Goal: Information Seeking & Learning: Learn about a topic

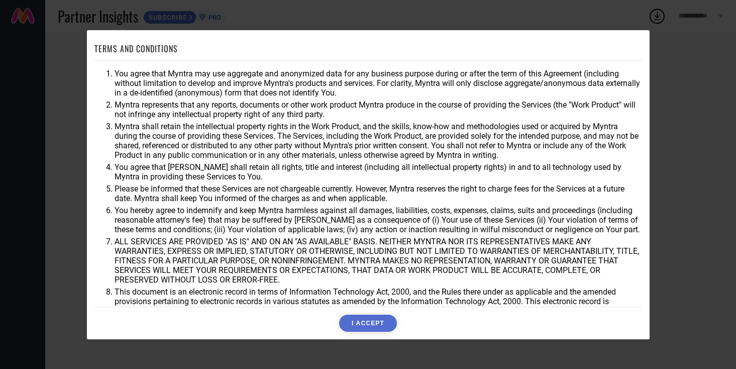
click at [369, 330] on button "I ACCEPT" at bounding box center [368, 323] width 58 height 17
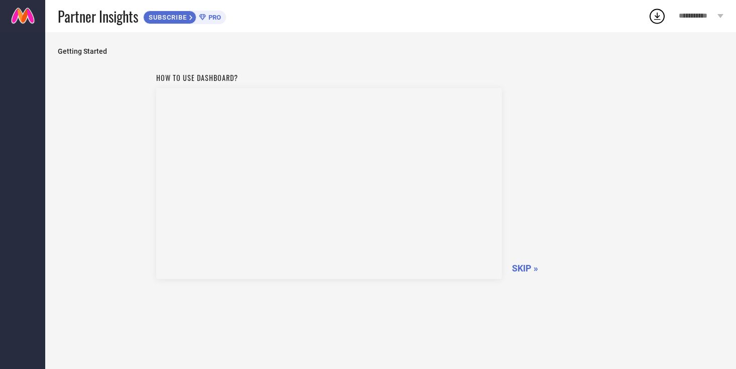
click at [522, 266] on span "SKIP »" at bounding box center [525, 268] width 26 height 11
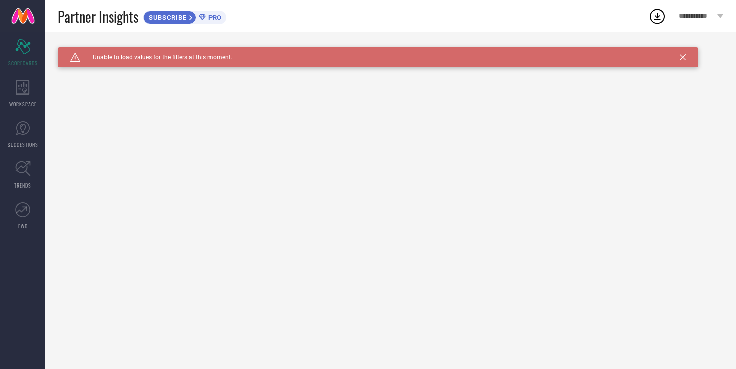
click at [688, 57] on div "Caution Created with Sketch. Unable to load values for the filters at this mome…" at bounding box center [378, 57] width 641 height 20
click at [682, 57] on icon at bounding box center [683, 57] width 6 height 6
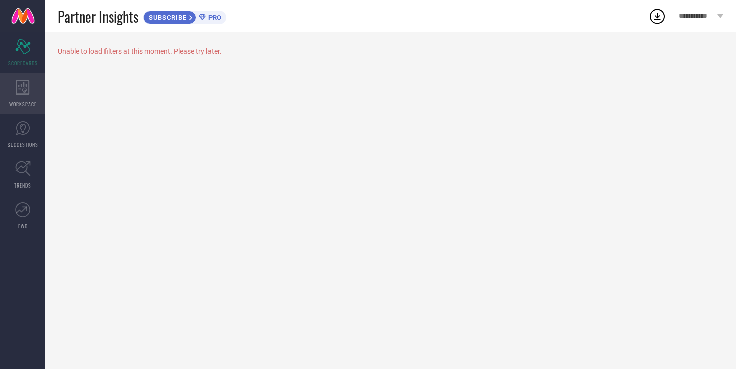
click at [31, 85] on div "WORKSPACE" at bounding box center [22, 93] width 45 height 40
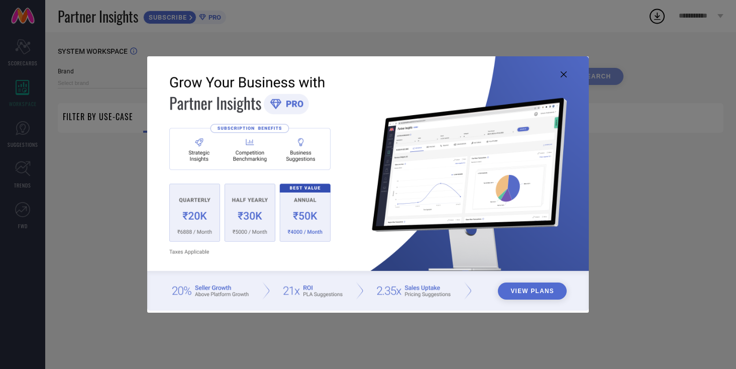
type input "1 STOP FASHION"
type input "All"
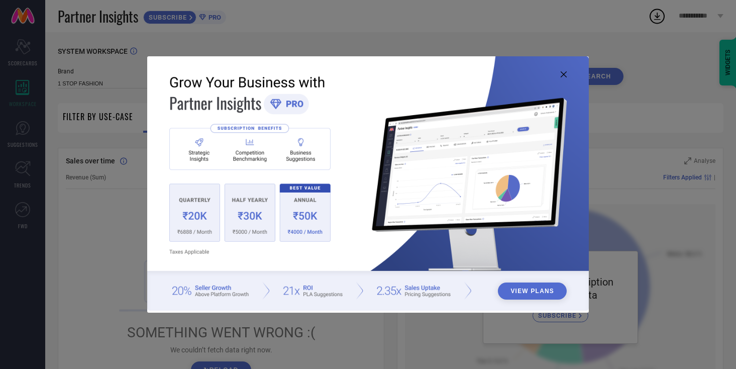
click at [566, 75] on icon at bounding box center [564, 74] width 6 height 6
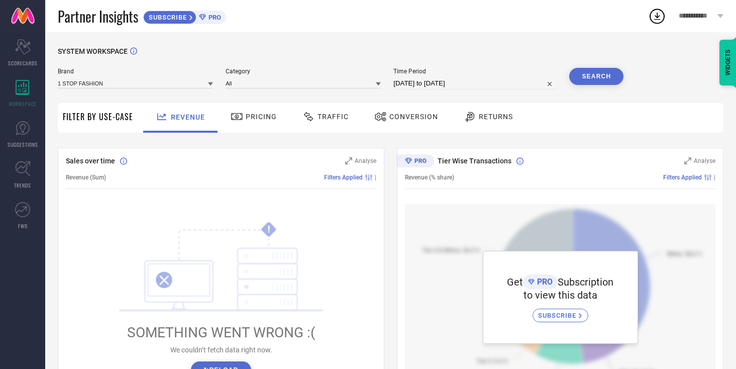
select select "8"
select select "2025"
select select "9"
select select "2025"
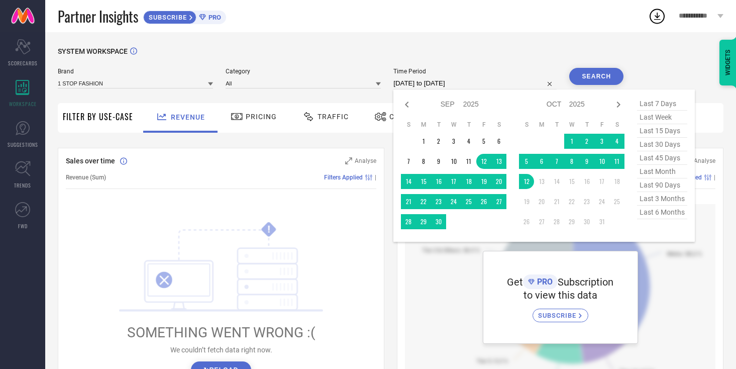
click at [458, 87] on input "[DATE] to [DATE]" at bounding box center [475, 83] width 163 height 12
click at [653, 161] on span "last 45 days" at bounding box center [662, 158] width 50 height 14
type input "[DATE] to [DATE]"
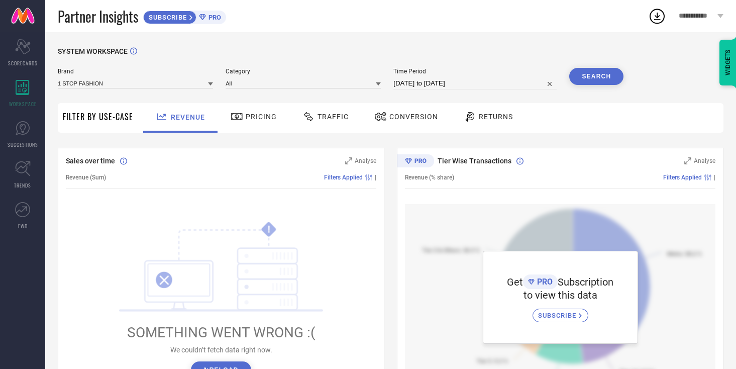
click at [585, 81] on button "Search" at bounding box center [597, 76] width 54 height 17
click at [103, 91] on div "Brand 1 STOP FASHION Category All Time Period [DATE] to [DATE] Search" at bounding box center [341, 83] width 566 height 30
click at [213, 86] on icon at bounding box center [210, 83] width 5 height 5
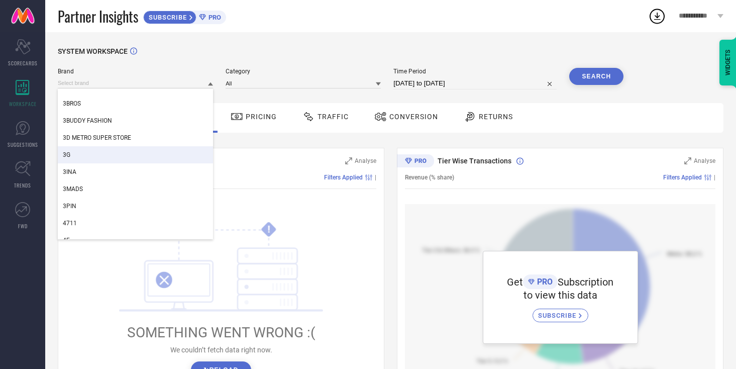
scroll to position [354, 0]
click at [86, 147] on div "3G" at bounding box center [135, 152] width 155 height 17
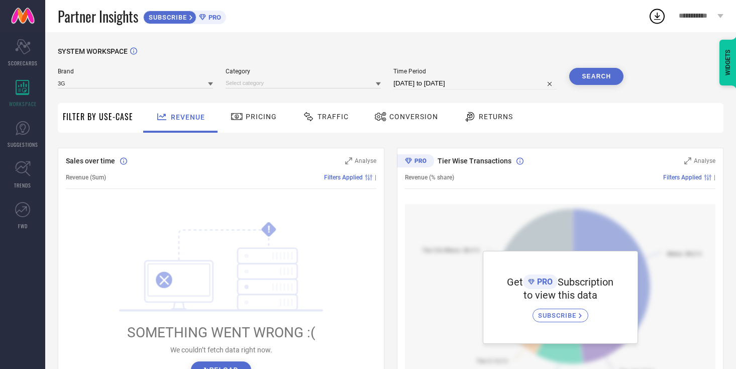
click at [612, 74] on button "Search" at bounding box center [597, 76] width 54 height 17
click at [142, 85] on input at bounding box center [135, 83] width 155 height 11
type input "g"
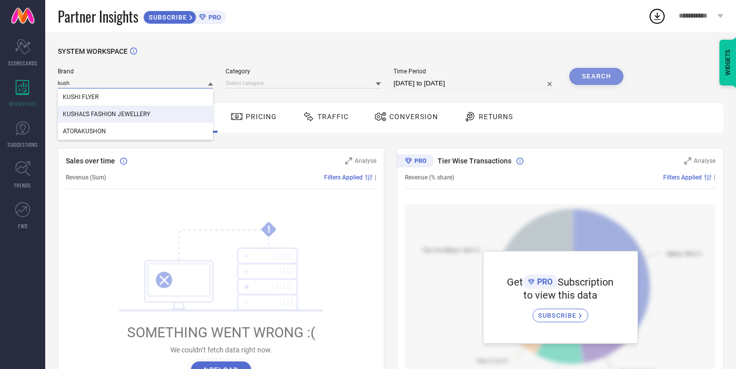
type input "kush"
click at [73, 112] on span "KUSHAL'S FASHION JEWELLERY" at bounding box center [106, 114] width 87 height 7
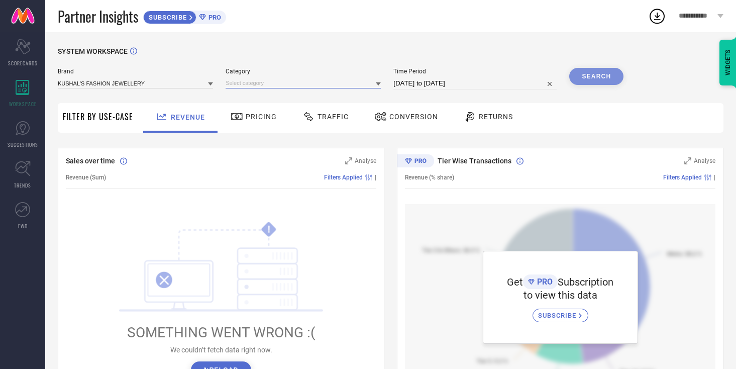
click at [240, 82] on input at bounding box center [303, 83] width 155 height 11
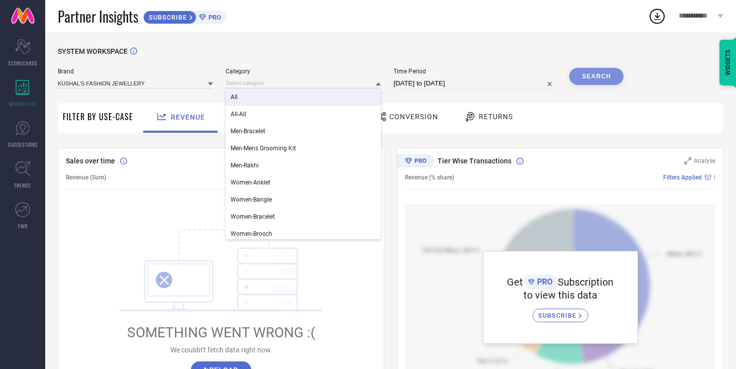
click at [247, 97] on div "All" at bounding box center [303, 96] width 155 height 17
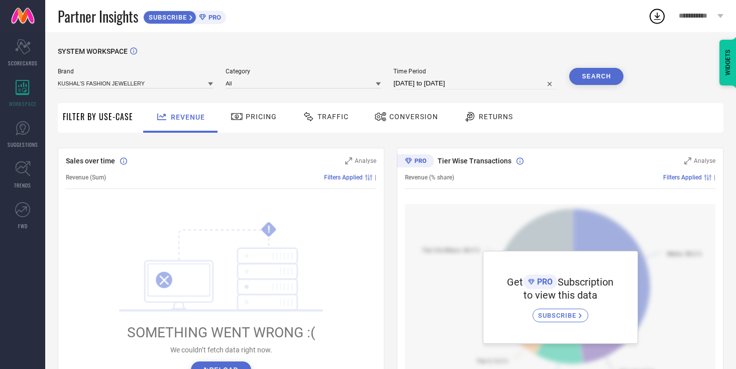
click at [449, 85] on input "[DATE] to [DATE]" at bounding box center [475, 83] width 163 height 12
select select "7"
select select "2025"
select select "8"
select select "2025"
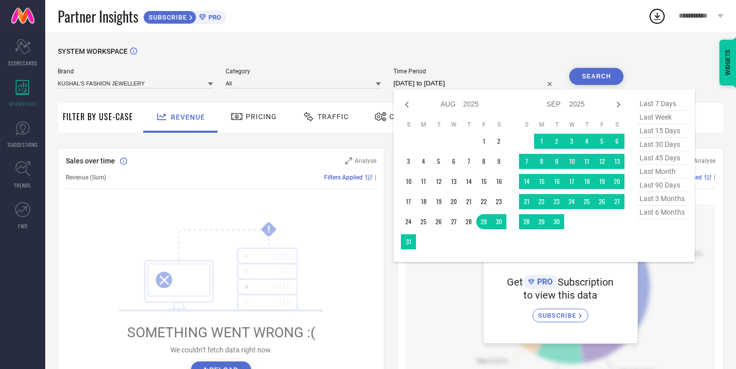
click at [657, 160] on span "last 45 days" at bounding box center [662, 158] width 50 height 14
type input "[DATE] to [DATE]"
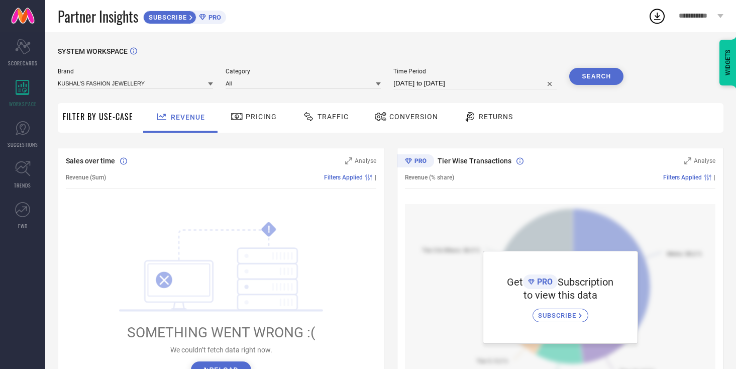
click at [592, 81] on button "Search" at bounding box center [597, 76] width 54 height 17
drag, startPoint x: 382, startPoint y: 253, endPoint x: 363, endPoint y: 174, distance: 80.6
click at [363, 175] on div "Sales over time Analyse Revenue (Sum) Filters Applied | ! SOMETHING WENT WRONG …" at bounding box center [221, 273] width 327 height 251
click at [240, 121] on icon at bounding box center [237, 117] width 13 height 12
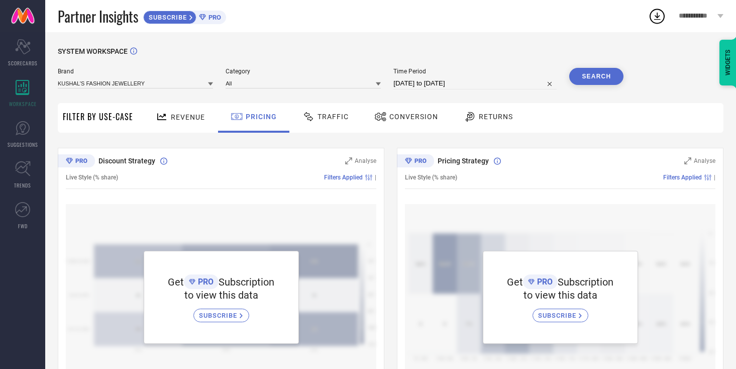
click at [315, 120] on div at bounding box center [310, 117] width 15 height 12
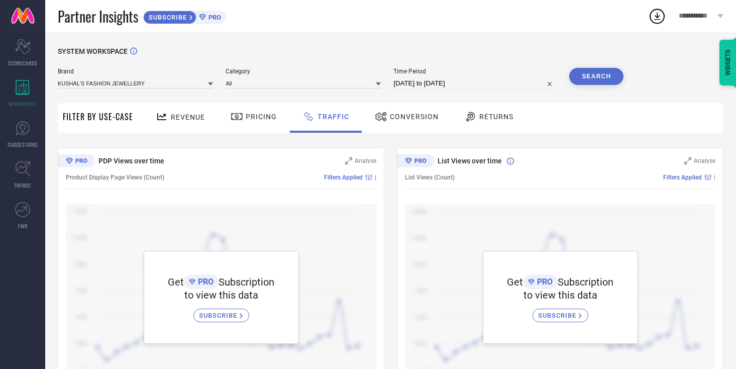
click at [382, 121] on icon at bounding box center [380, 116] width 11 height 9
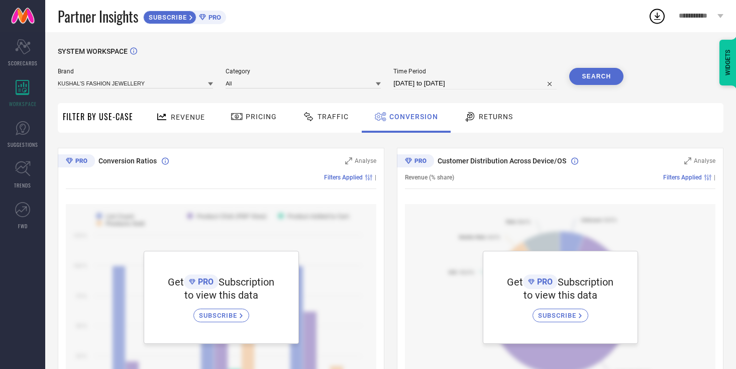
click at [510, 125] on div "Returns" at bounding box center [488, 116] width 54 height 17
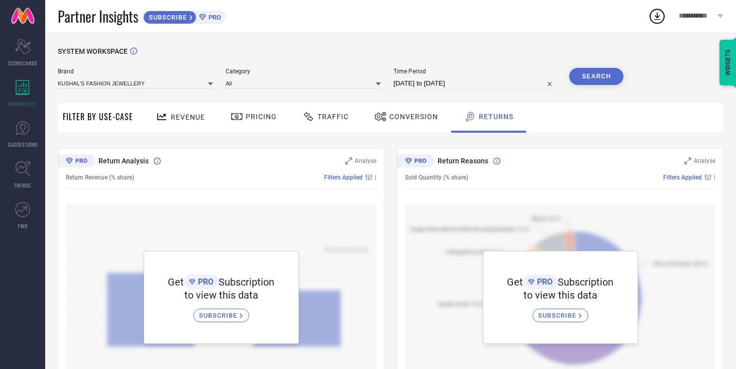
click at [181, 121] on span "Revenue" at bounding box center [188, 117] width 34 height 8
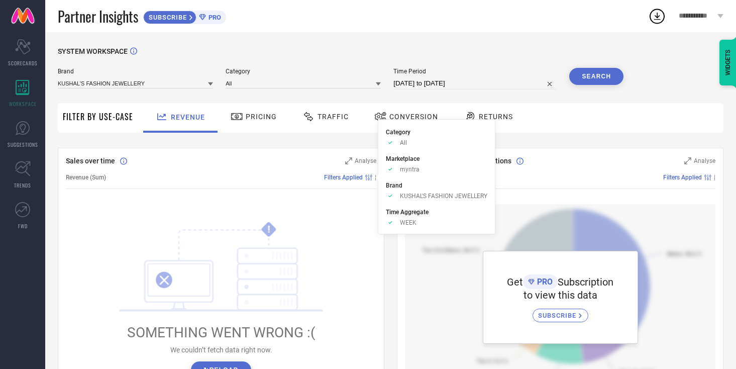
click at [366, 178] on icon at bounding box center [368, 177] width 7 height 6
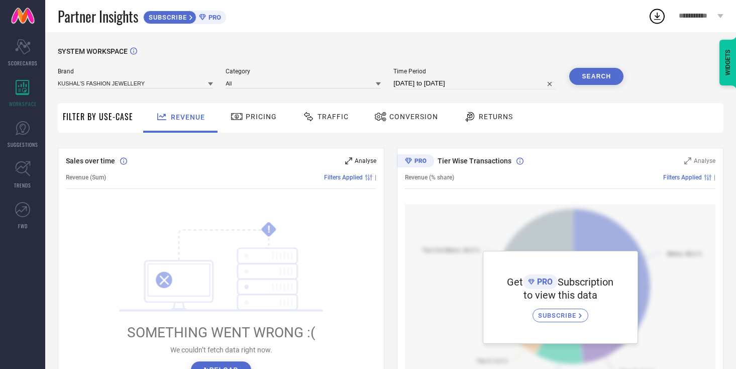
click at [351, 163] on icon at bounding box center [348, 160] width 7 height 7
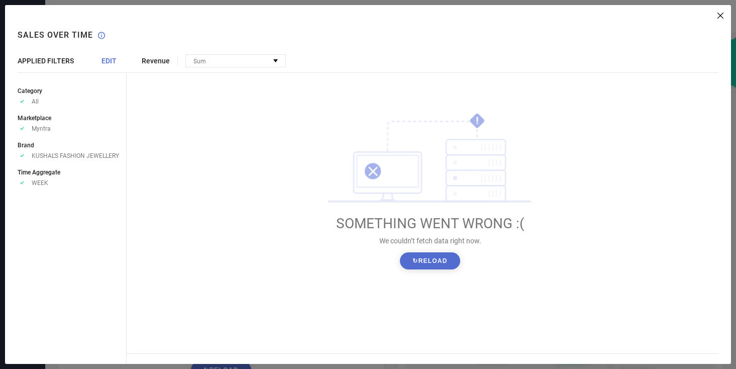
click at [723, 13] on icon at bounding box center [721, 16] width 6 height 6
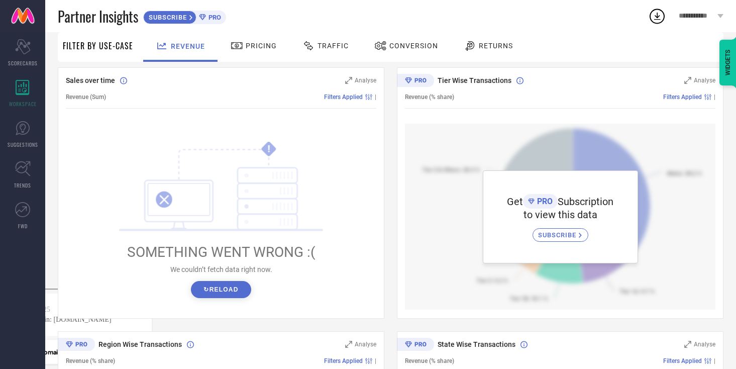
scroll to position [0, 0]
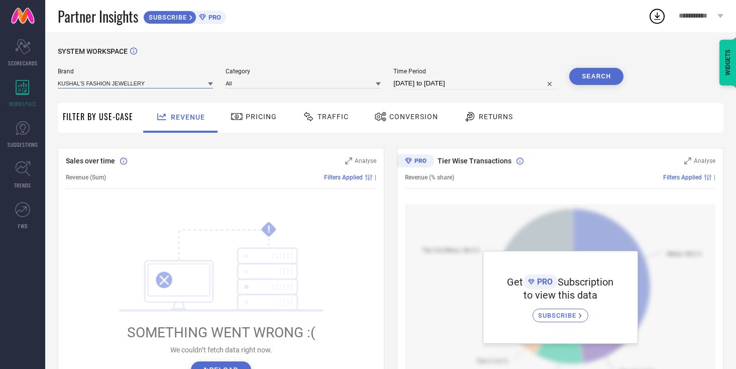
click at [112, 83] on input at bounding box center [135, 83] width 155 height 11
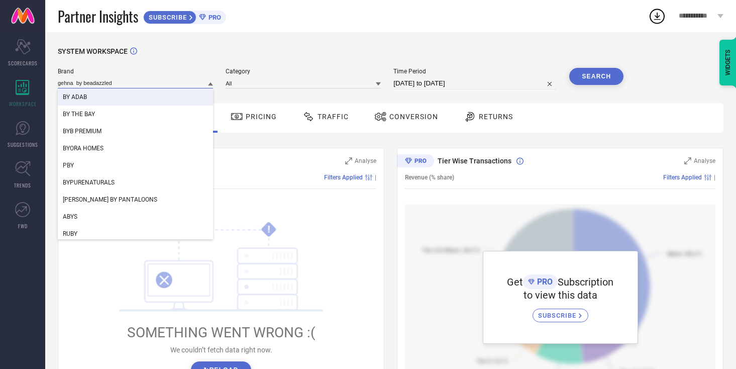
type input "gehna by beadazzled"
click at [592, 79] on button "Search" at bounding box center [597, 76] width 54 height 17
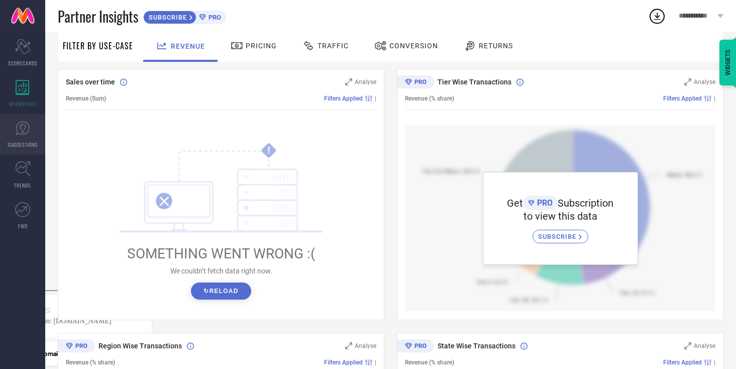
scroll to position [85, 0]
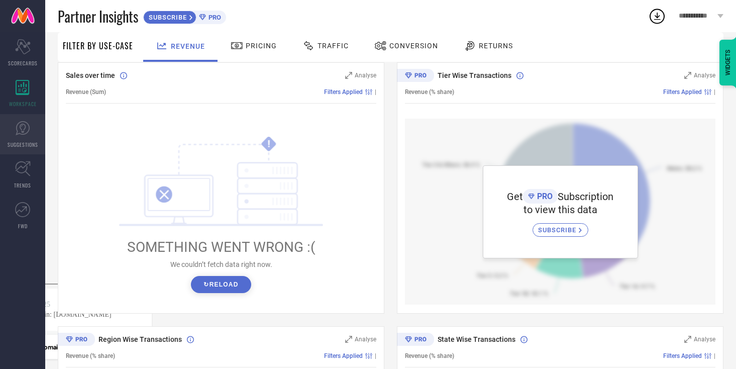
click at [12, 125] on link "SUGGESTIONS" at bounding box center [22, 134] width 45 height 40
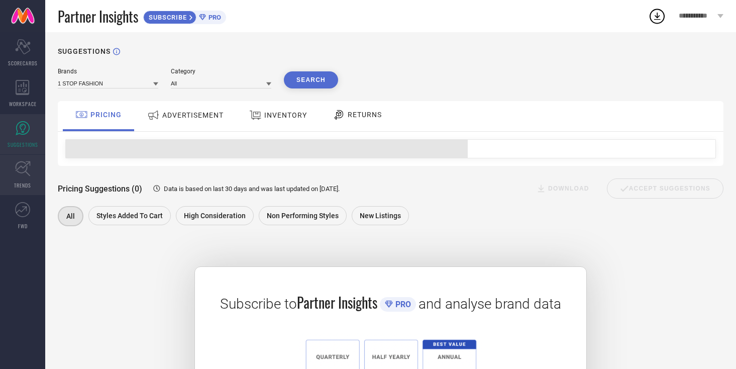
click at [28, 167] on icon at bounding box center [23, 169] width 16 height 16
